Goal: Task Accomplishment & Management: Manage account settings

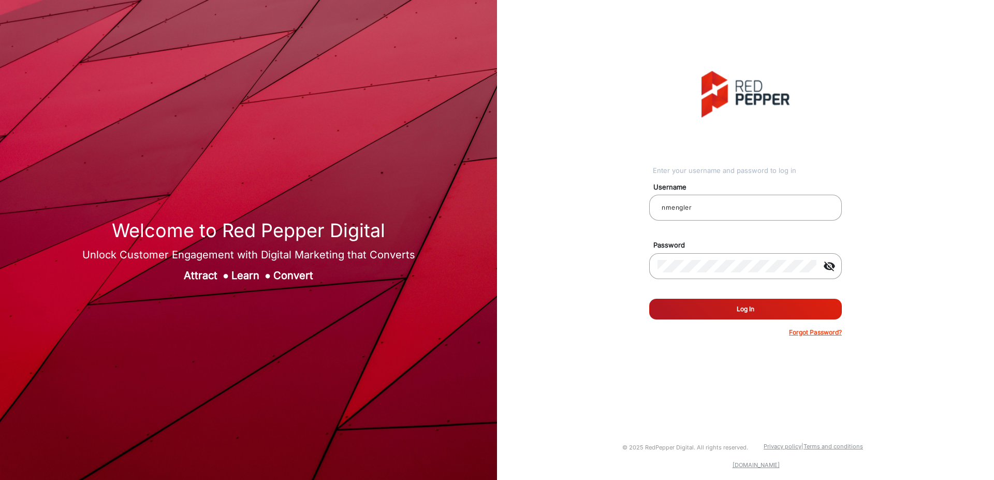
click at [746, 312] on button "Log In" at bounding box center [745, 309] width 193 height 21
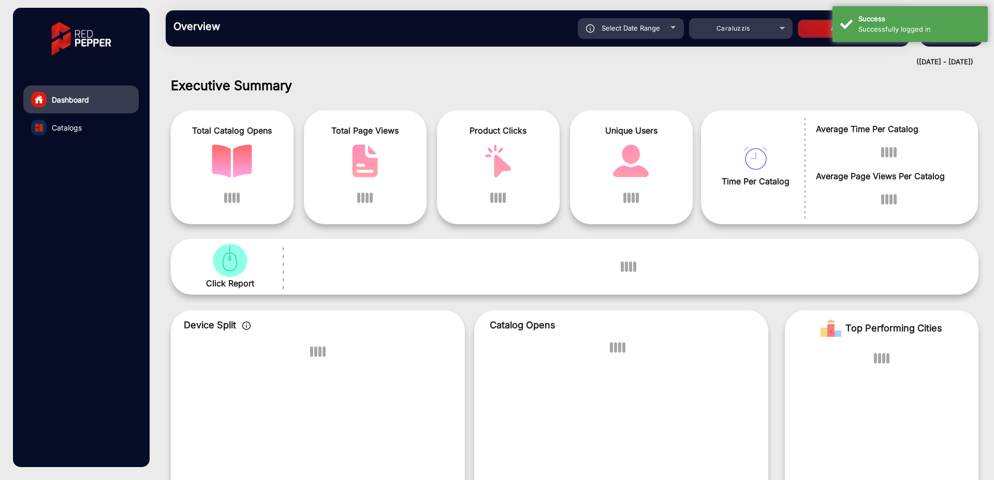
scroll to position [8, 0]
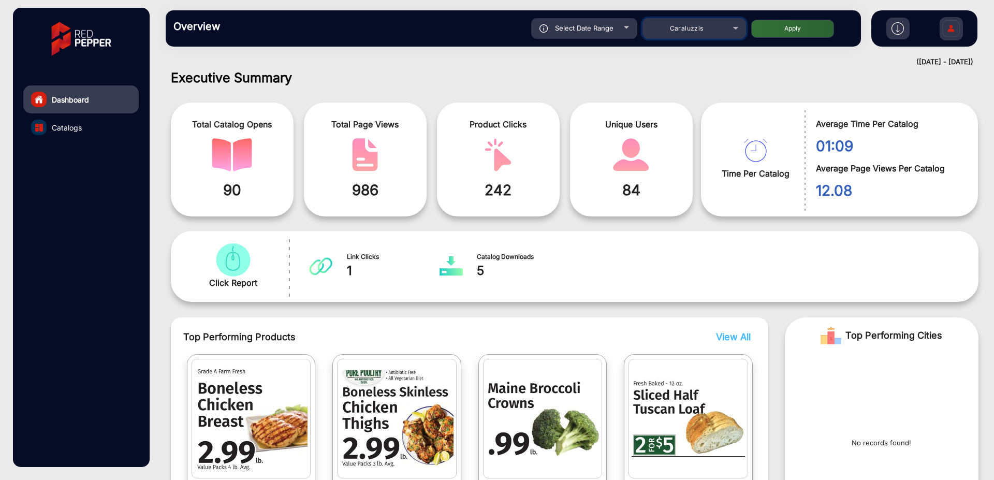
click at [736, 26] on div "Caraluzzis" at bounding box center [694, 28] width 104 height 12
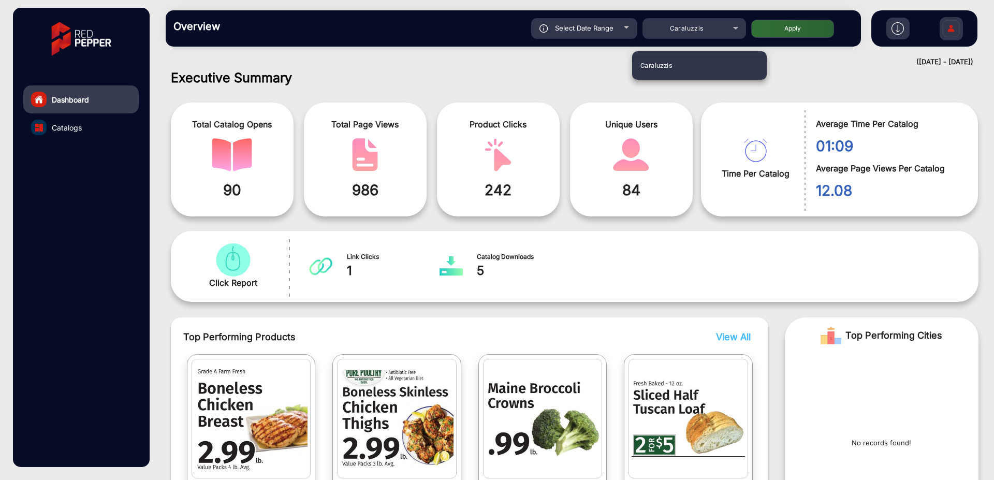
click at [627, 27] on div at bounding box center [497, 240] width 994 height 480
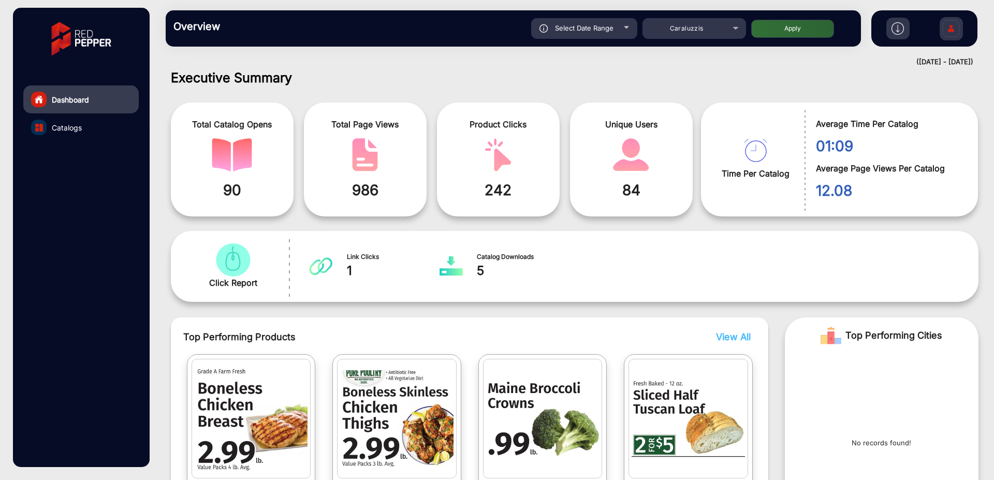
click at [627, 27] on div at bounding box center [626, 27] width 5 height 3
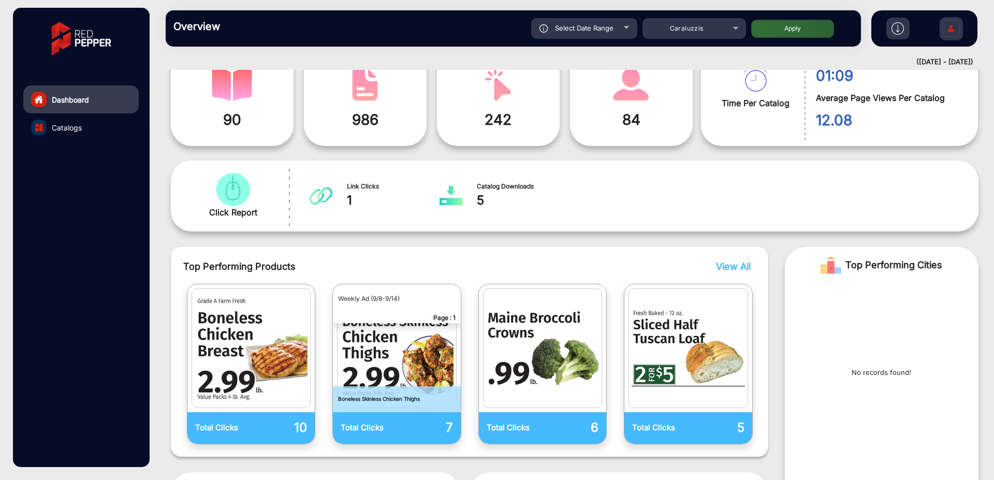
scroll to position [0, 0]
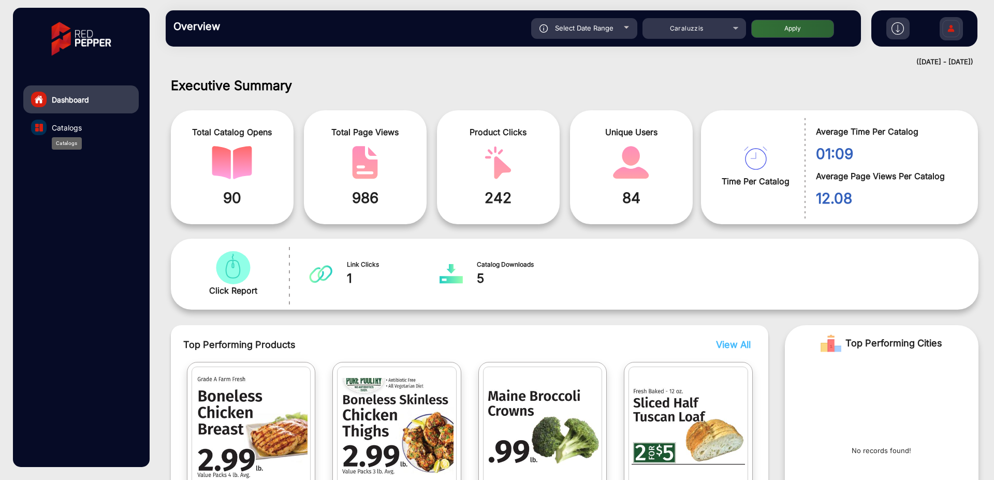
click at [80, 125] on span "Catalogs" at bounding box center [67, 127] width 30 height 11
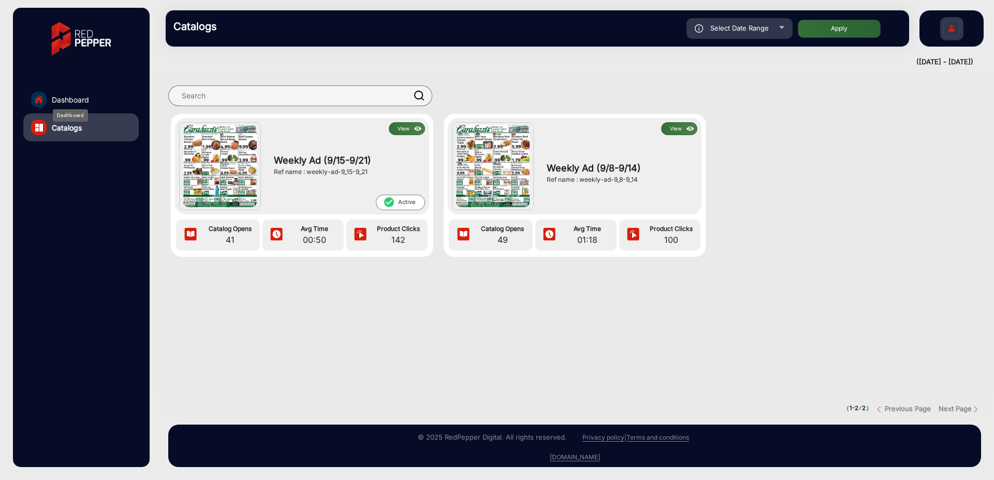
click at [78, 99] on span "Dashboard" at bounding box center [70, 99] width 37 height 11
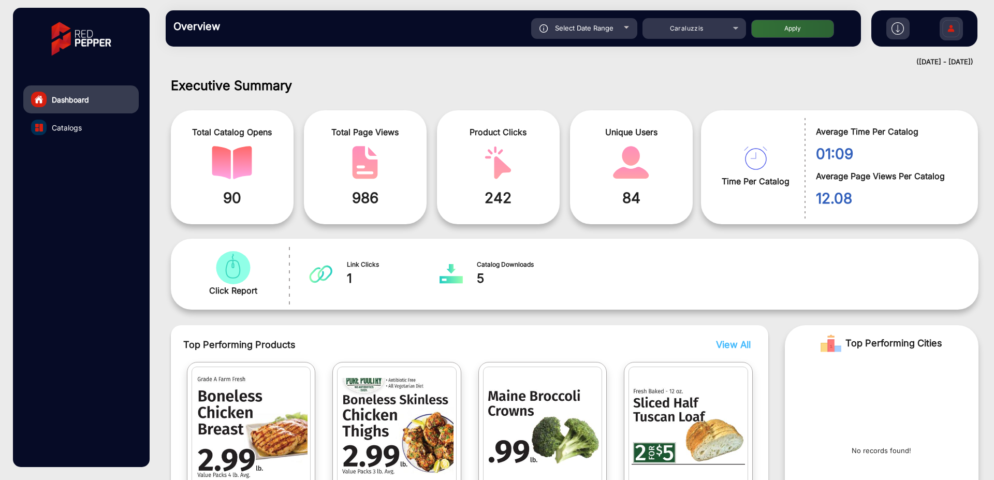
scroll to position [8, 0]
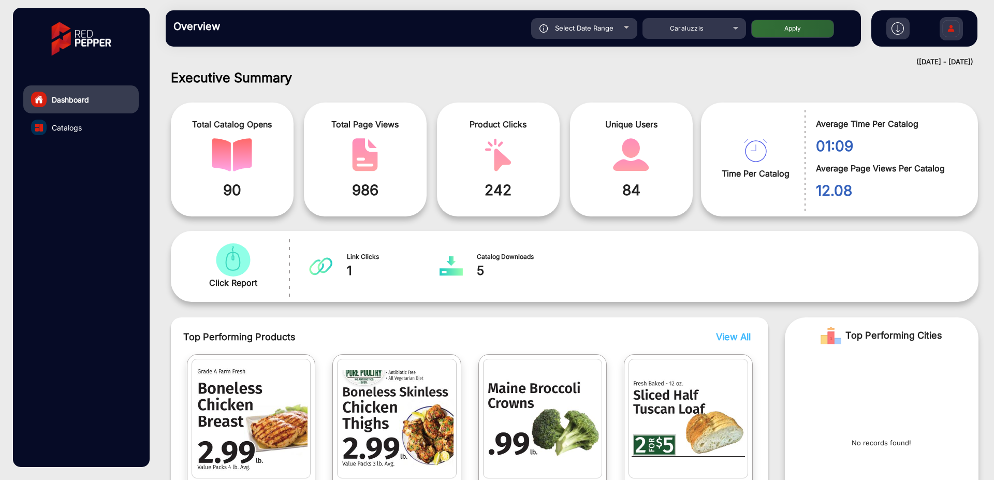
click at [95, 40] on img at bounding box center [81, 39] width 75 height 52
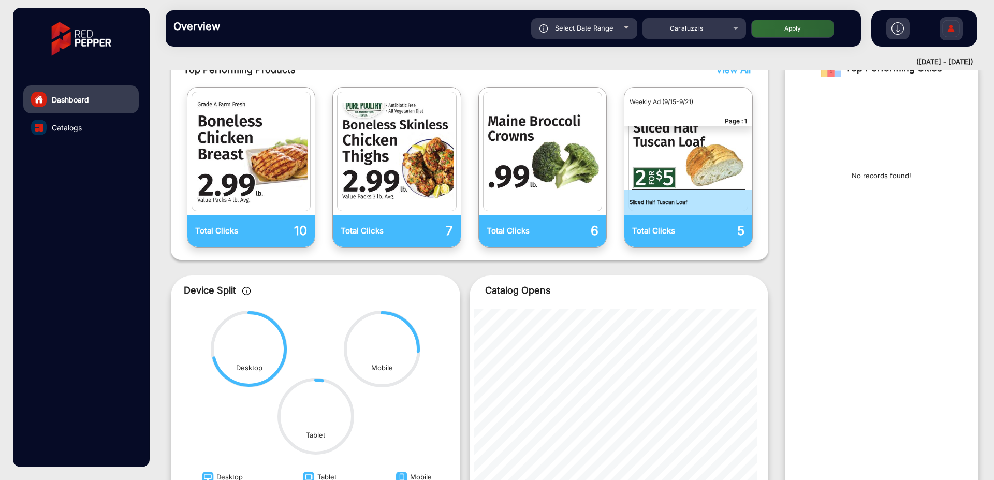
scroll to position [376, 0]
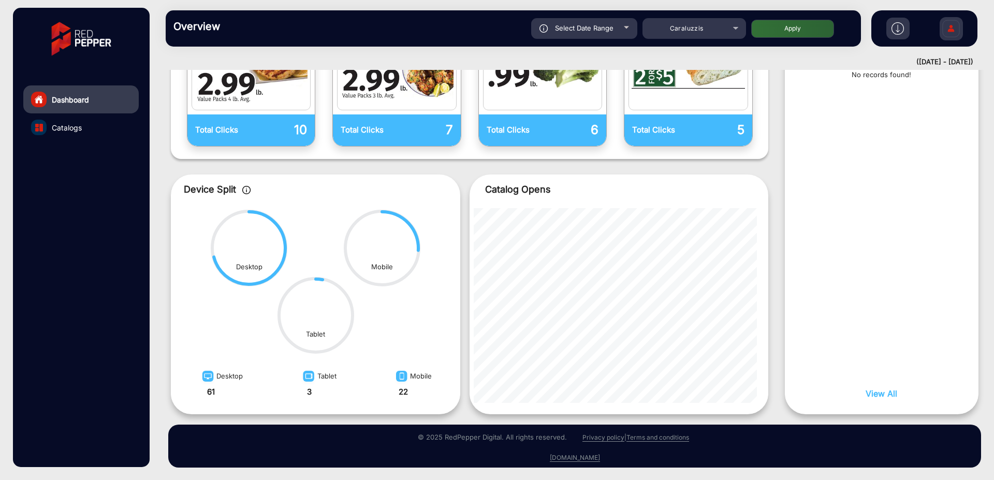
click at [84, 37] on img at bounding box center [81, 39] width 75 height 52
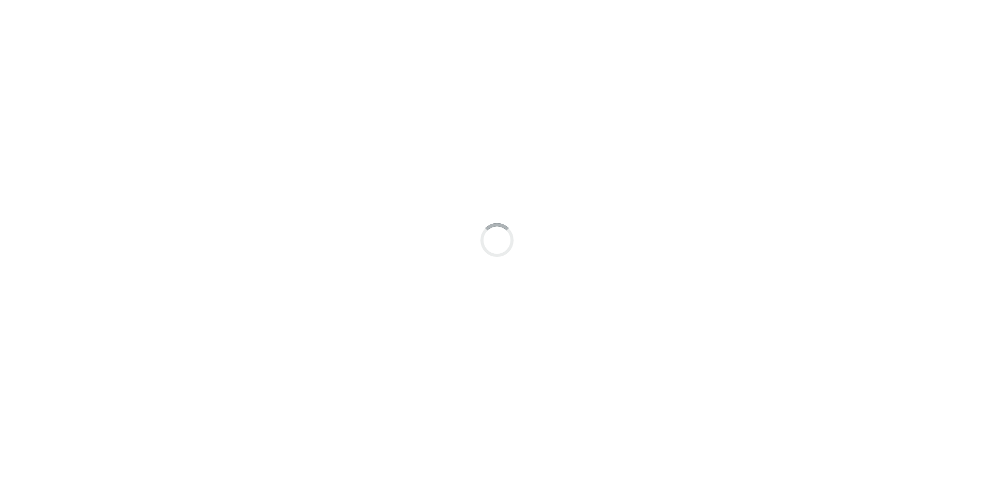
scroll to position [8, 0]
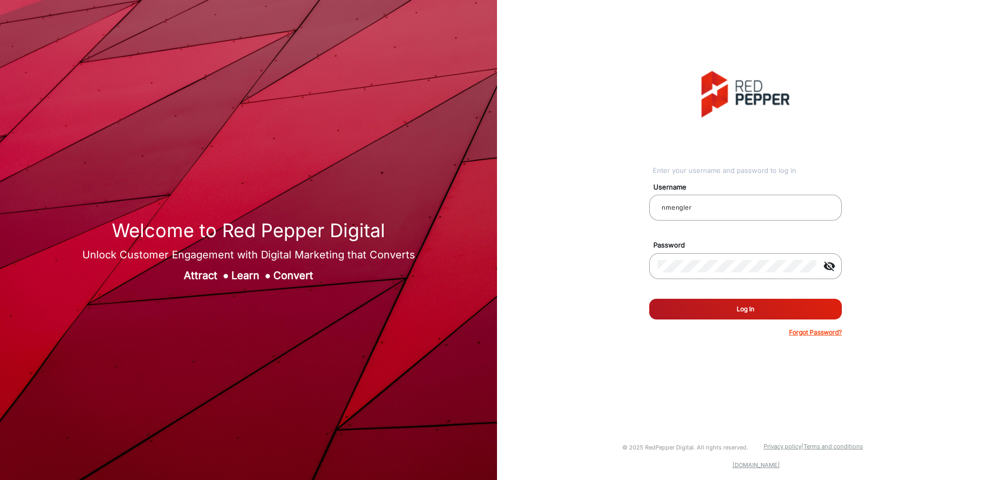
click at [745, 312] on button "Log In" at bounding box center [745, 309] width 193 height 21
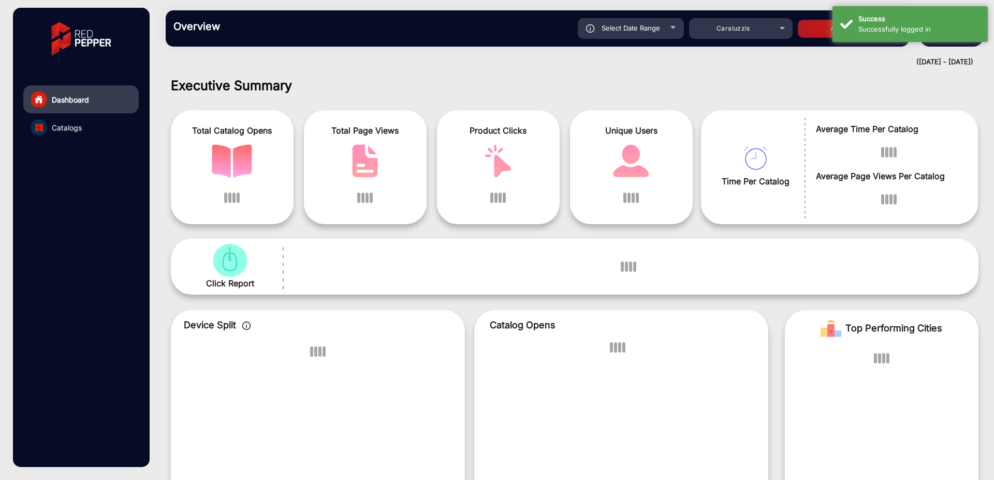
scroll to position [8, 0]
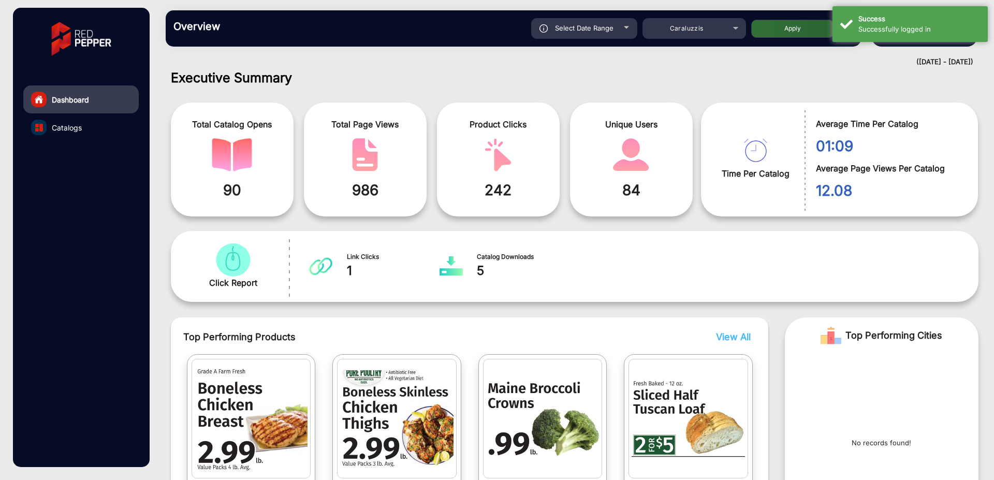
click at [719, 67] on mat-drawer-content "Overview Reports Understand what makes your customers tick and learn how they a…" at bounding box center [574, 240] width 838 height 480
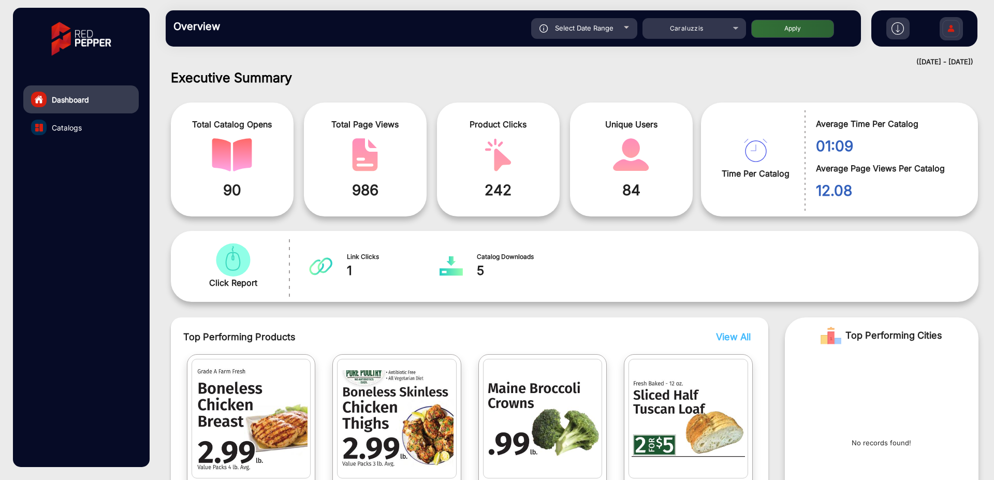
click at [956, 33] on img at bounding box center [951, 30] width 22 height 36
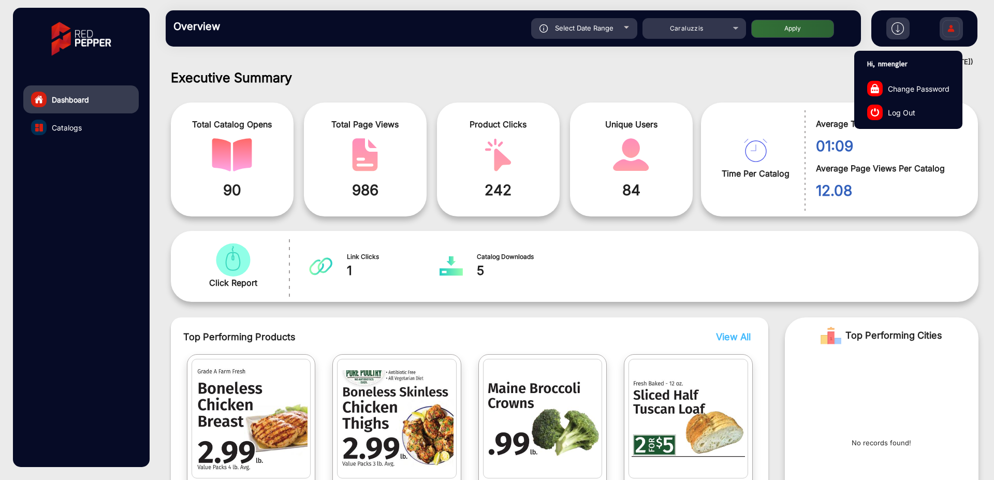
click at [899, 108] on span "Log Out" at bounding box center [901, 112] width 27 height 11
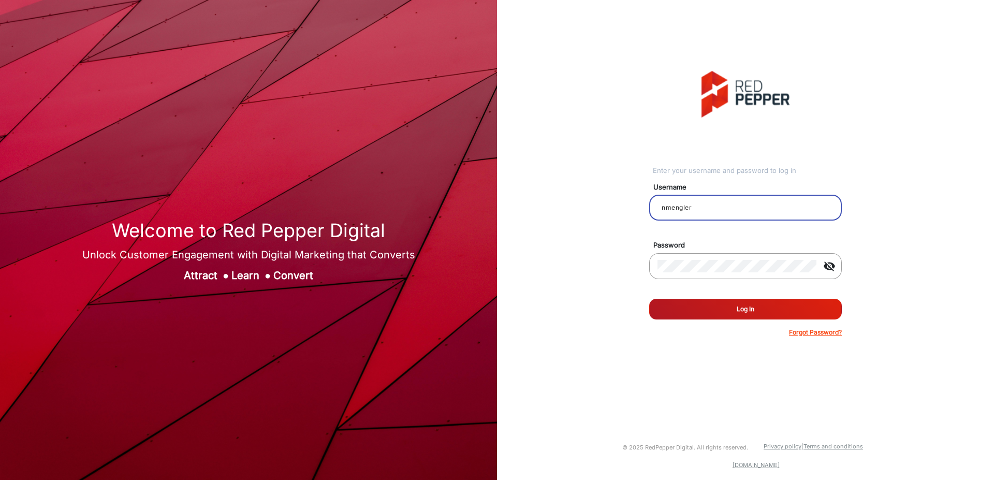
drag, startPoint x: 701, startPoint y: 209, endPoint x: 398, endPoint y: 166, distance: 305.3
click at [657, 201] on input "nmengler" at bounding box center [745, 207] width 176 height 12
type input "gregj"
click at [742, 304] on button "Log In" at bounding box center [745, 309] width 193 height 21
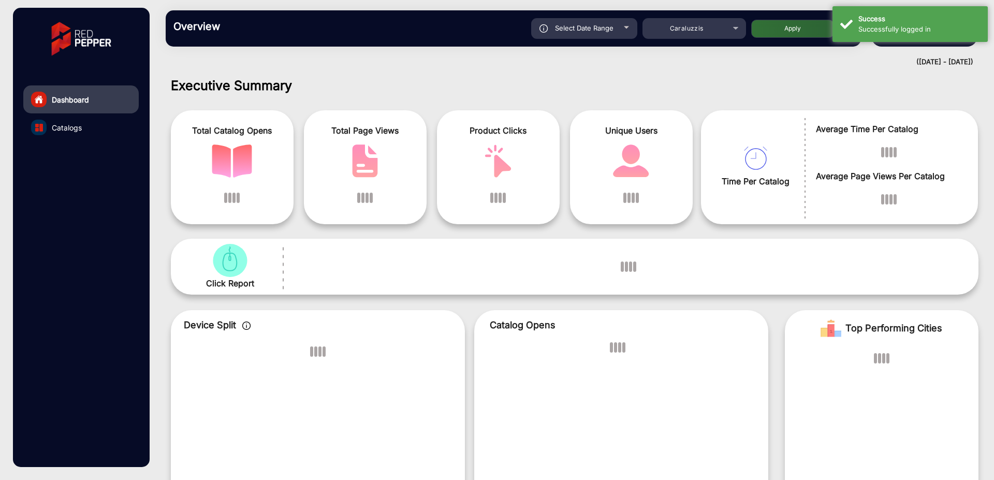
scroll to position [8, 0]
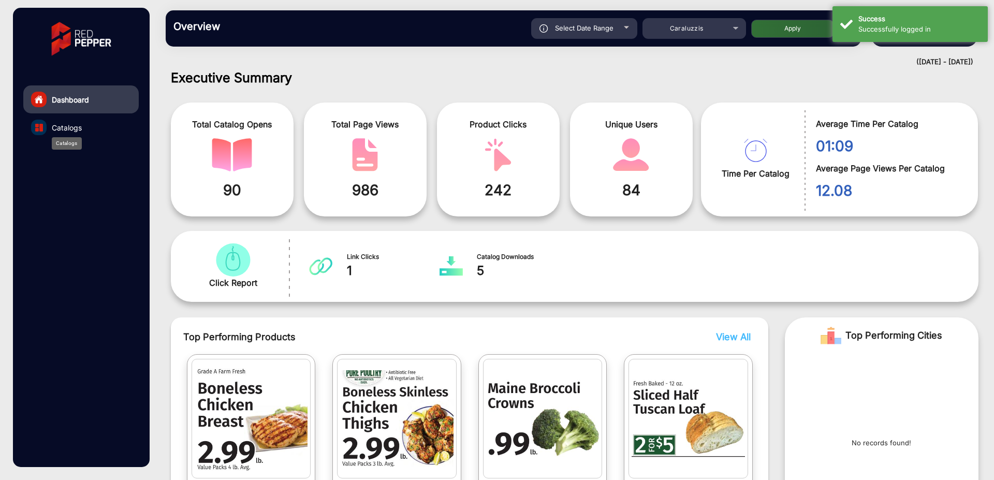
click at [57, 123] on span "Catalogs" at bounding box center [67, 127] width 30 height 11
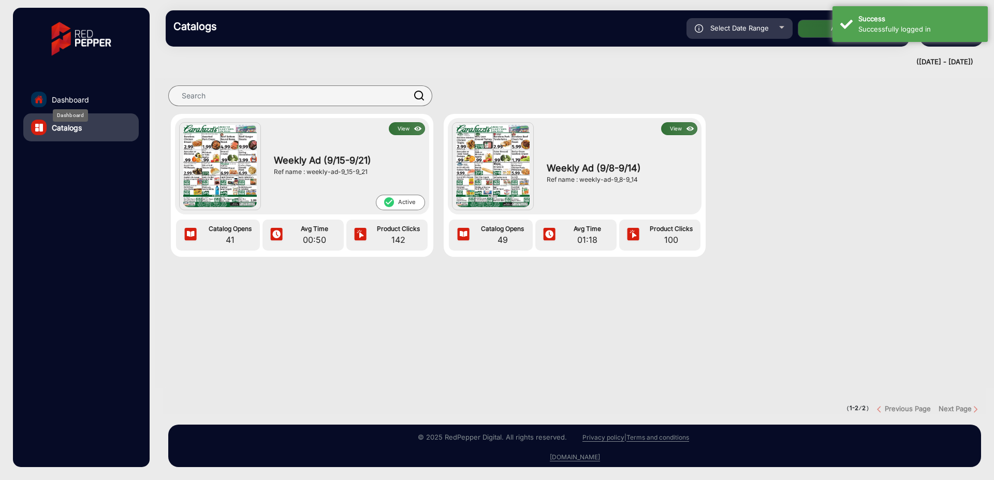
click at [67, 100] on span "Dashboard" at bounding box center [70, 99] width 37 height 11
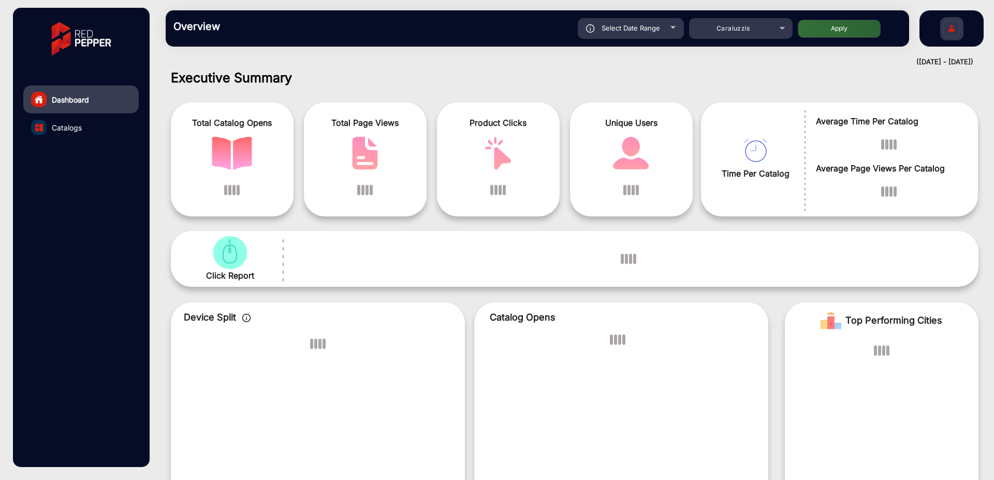
scroll to position [8, 0]
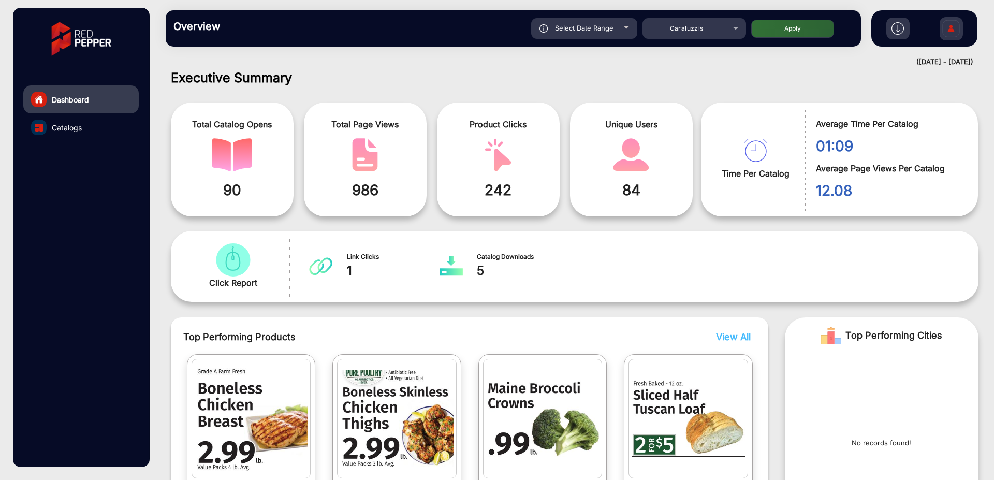
click at [957, 28] on img at bounding box center [951, 30] width 22 height 36
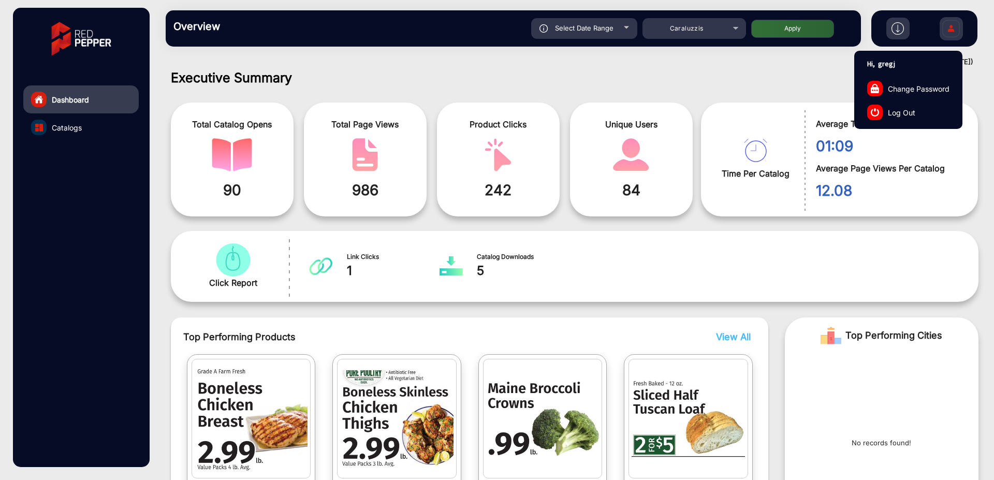
click at [903, 111] on span "Log Out" at bounding box center [901, 112] width 27 height 11
